Goal: Check status: Check status

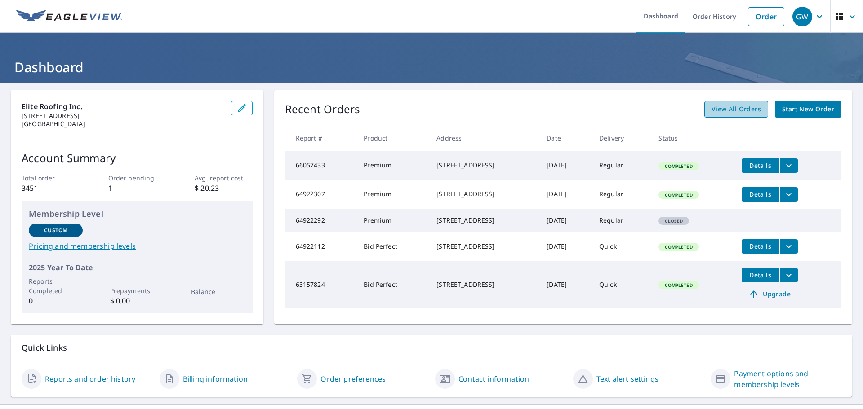
click at [730, 111] on span "View All Orders" at bounding box center [735, 109] width 49 height 11
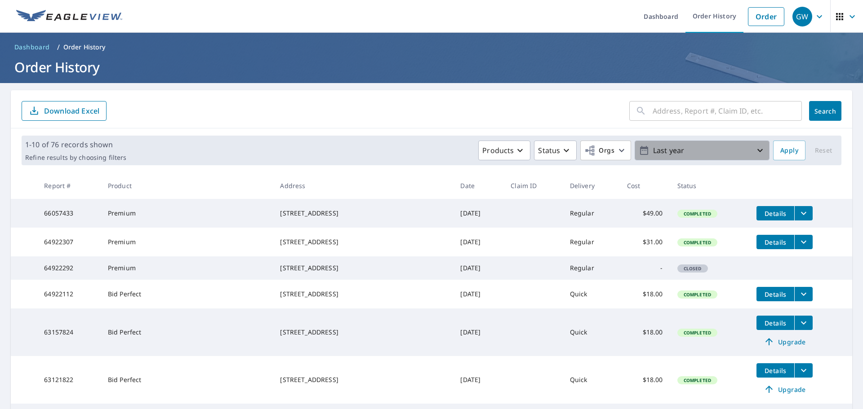
click at [715, 152] on p "Last year" at bounding box center [701, 151] width 105 height 16
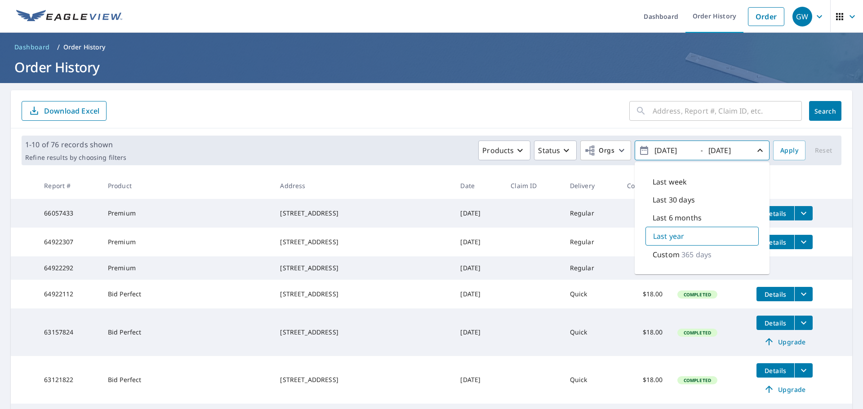
click at [722, 113] on input "text" at bounding box center [727, 110] width 149 height 25
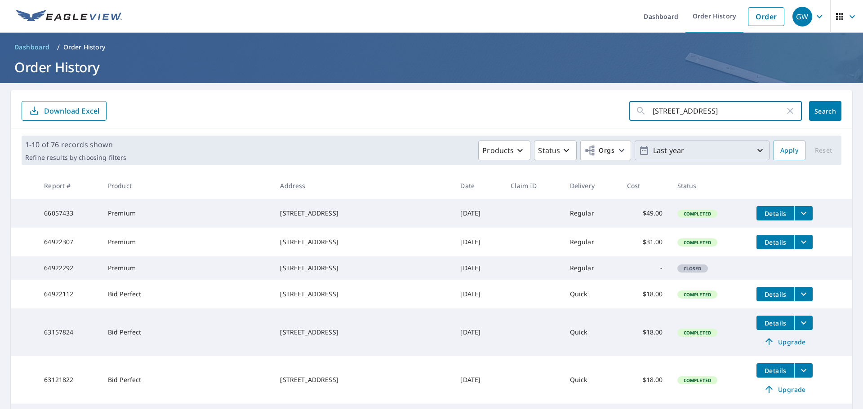
type input "[STREET_ADDRESS]"
click button "Search" at bounding box center [825, 111] width 32 height 20
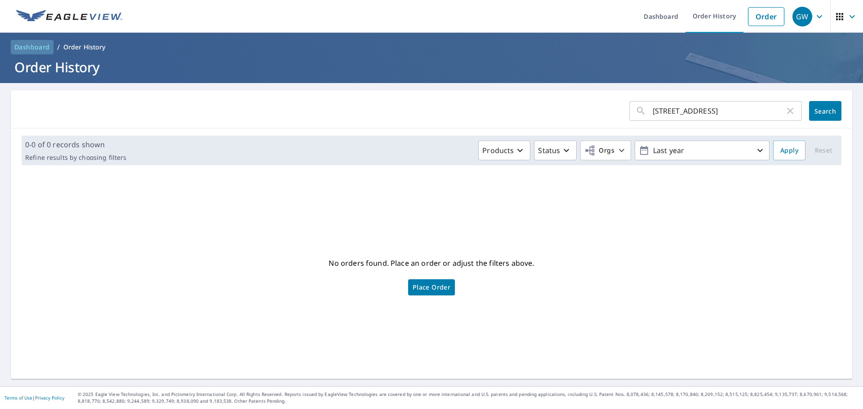
click at [26, 40] on link "Dashboard" at bounding box center [32, 47] width 43 height 14
click at [767, 112] on input "[STREET_ADDRESS]" at bounding box center [719, 110] width 132 height 25
type input "7801 fairway"
click at [819, 114] on span "Search" at bounding box center [825, 111] width 18 height 9
